Goal: Communication & Community: Answer question/provide support

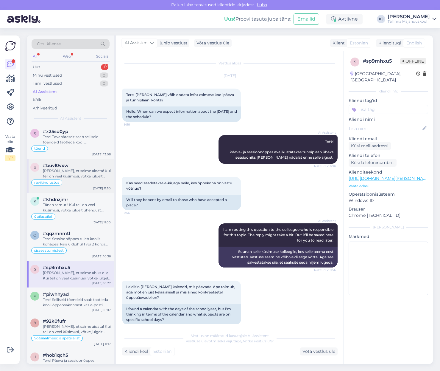
scroll to position [166, 0]
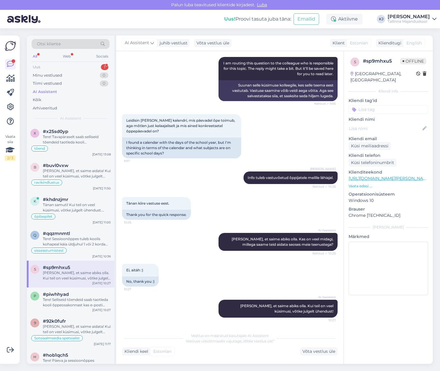
click at [69, 64] on div "Uus 1" at bounding box center [71, 67] width 78 height 8
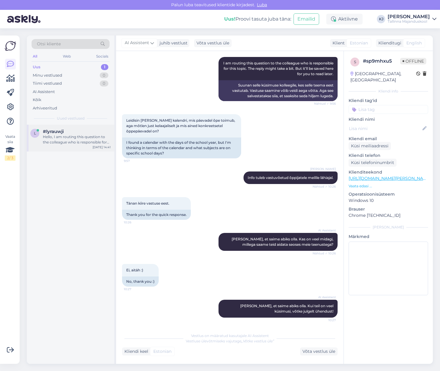
click at [81, 148] on div "l #lyrauwji Hello, I am routing this question to the colleague who is responsib…" at bounding box center [71, 138] width 88 height 27
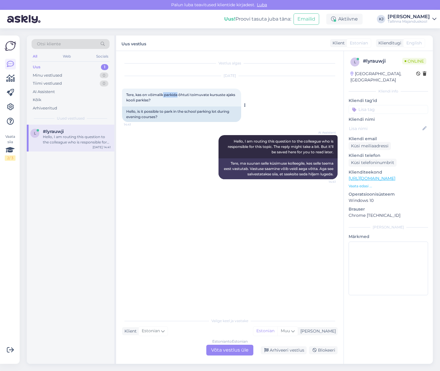
click at [196, 97] on div "Tere, kas on võimalik parkida õhtuti toimuvate kursuste ajaks kooli parklas? 14…" at bounding box center [181, 98] width 119 height 18
click at [199, 97] on div "Tere, kas on võimalik parkida õhtuti toimuvate kursuste ajaks kooli parklas? 14…" at bounding box center [181, 98] width 119 height 18
drag, startPoint x: 186, startPoint y: 97, endPoint x: 207, endPoint y: 97, distance: 20.9
click at [200, 97] on span "Tere, kas on võimalik parkida õhtuti toimuvate kursuste ajaks kooli parklas?" at bounding box center [181, 97] width 110 height 10
click at [207, 97] on span "Tere, kas on võimalik parkida õhtuti toimuvate kursuste ajaks kooli parklas?" at bounding box center [181, 97] width 110 height 10
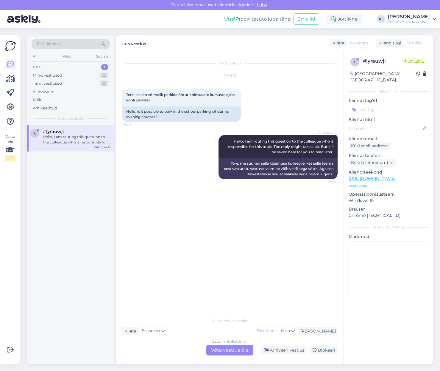
click at [231, 353] on div "Estonian to Estonian Võta vestlus üle" at bounding box center [230, 349] width 47 height 11
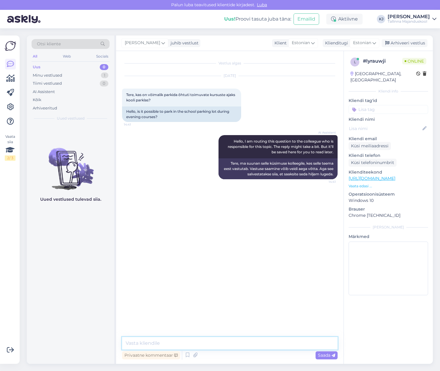
click at [231, 342] on textarea at bounding box center [230, 343] width 216 height 13
click at [156, 347] on textarea "Tere." at bounding box center [230, 343] width 216 height 13
paste textarea "Parkimiskohti on [GEOGRAPHIC_DATA] territooriumil kokku 133, millest õpilaste k…"
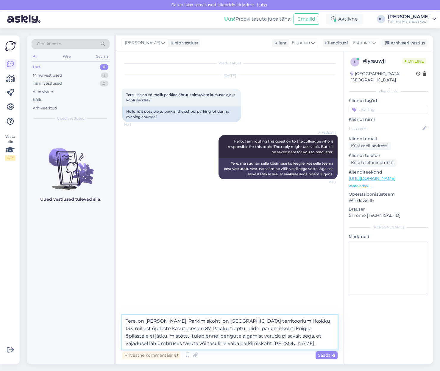
click at [289, 344] on textarea "Tere, on [PERSON_NAME]. Parkimiskohti on [GEOGRAPHIC_DATA] territooriumil kokku…" at bounding box center [230, 332] width 216 height 35
click at [156, 319] on textarea "Tere, on [PERSON_NAME]. Parkimiskohti on [GEOGRAPHIC_DATA] territooriumil kokku…" at bounding box center [230, 332] width 216 height 35
paste textarea "Tallinna Majanduskooli õpilastel on võimalik oma auto parkida vabade parkimisko…"
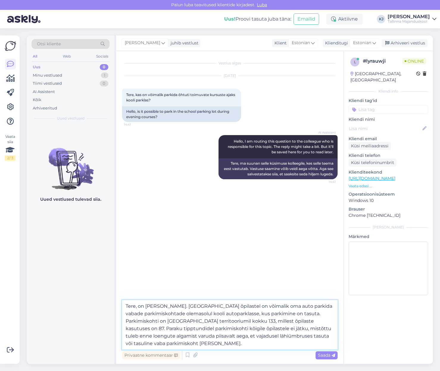
click at [237, 333] on textarea "Tere, on [PERSON_NAME]. [GEOGRAPHIC_DATA] õpilastel on võimalik oma auto parkid…" at bounding box center [230, 324] width 216 height 49
click at [238, 344] on textarea "Tere, on [PERSON_NAME]. [GEOGRAPHIC_DATA] õpilastel on võimalik oma auto parkid…" at bounding box center [230, 324] width 216 height 49
type textarea "Tere, on [PERSON_NAME]. [GEOGRAPHIC_DATA] õpilastel on võimalik oma auto parkid…"
click at [327, 355] on span "Saada" at bounding box center [326, 354] width 17 height 5
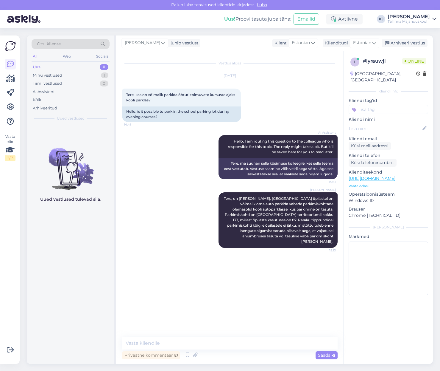
click at [394, 105] on input at bounding box center [389, 109] width 80 height 9
type input "parkimine"
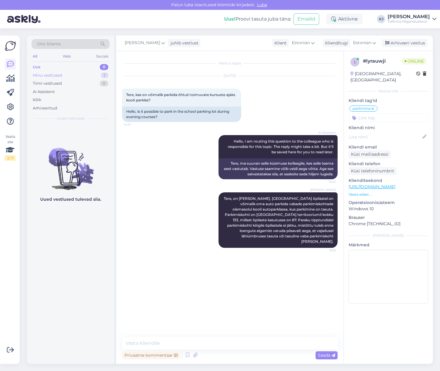
click at [73, 72] on div "Minu vestlused 1" at bounding box center [71, 75] width 78 height 8
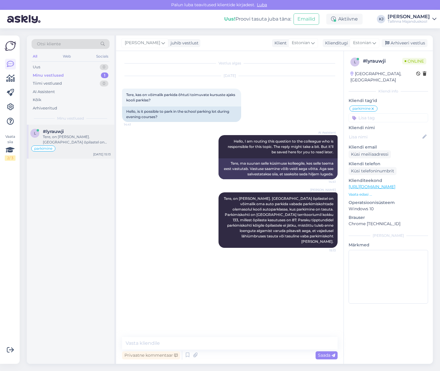
click at [74, 150] on div "parkimine" at bounding box center [70, 148] width 80 height 7
click at [411, 45] on div "Arhiveeri vestlus" at bounding box center [405, 43] width 46 height 8
